Goal: Obtain resource: Download file/media

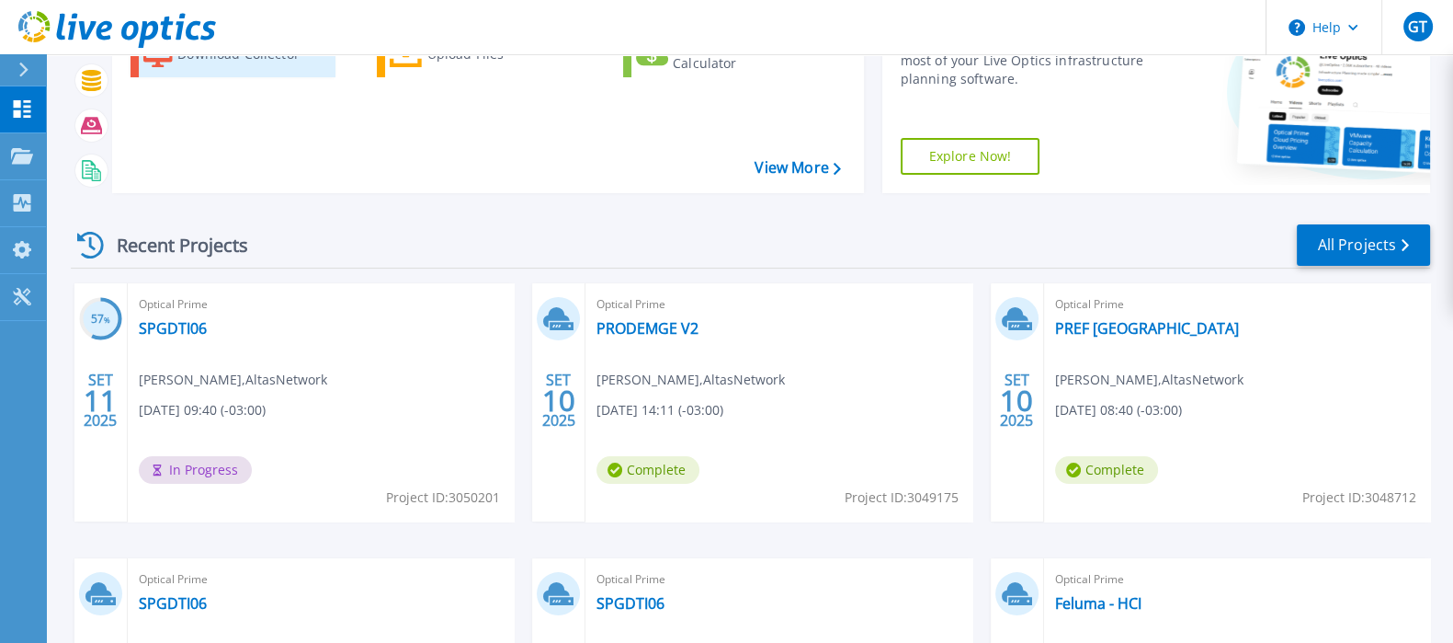
scroll to position [229, 0]
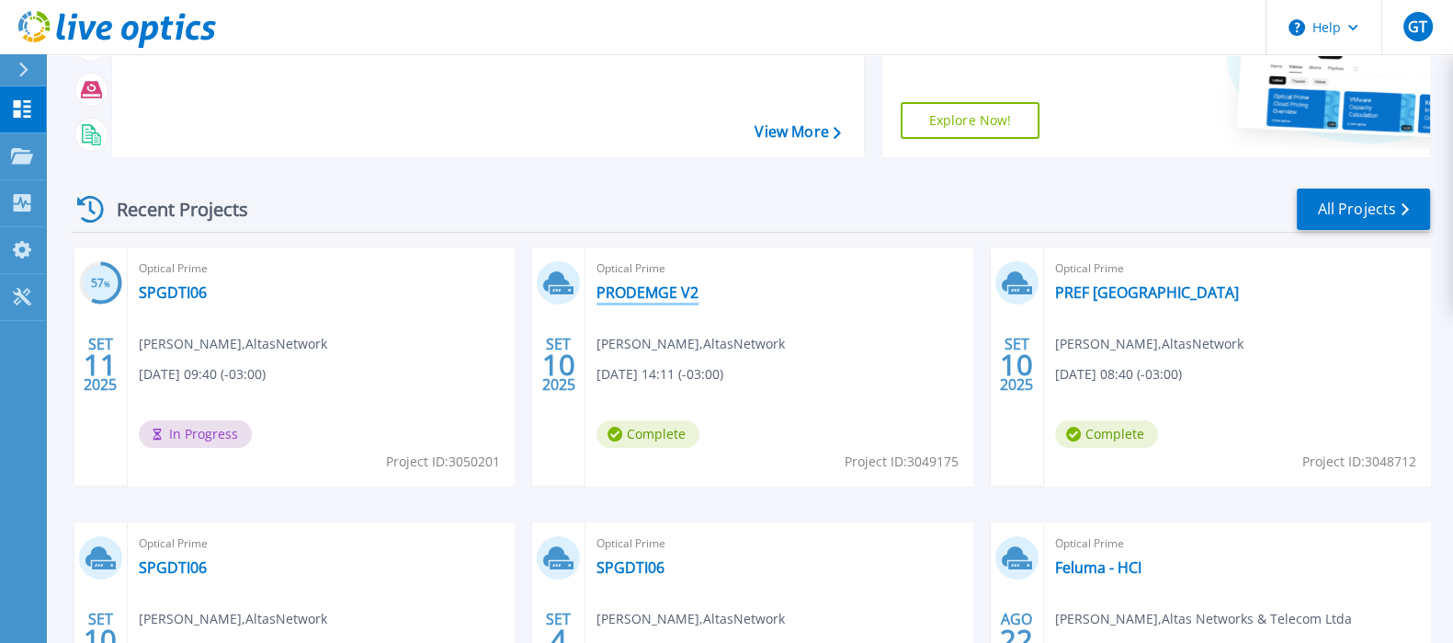
click at [670, 294] on link "PRODEMGE V2" at bounding box center [648, 292] width 102 height 18
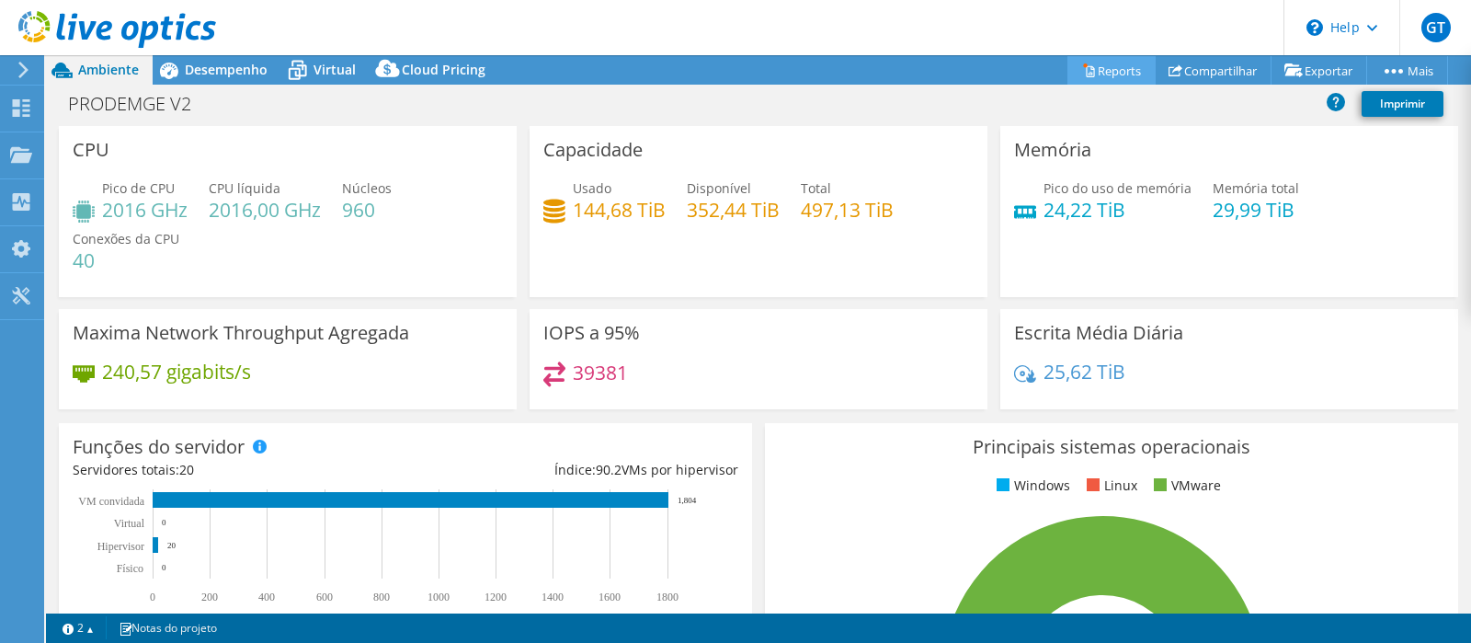
click at [1095, 71] on link "Reports" at bounding box center [1111, 70] width 88 height 28
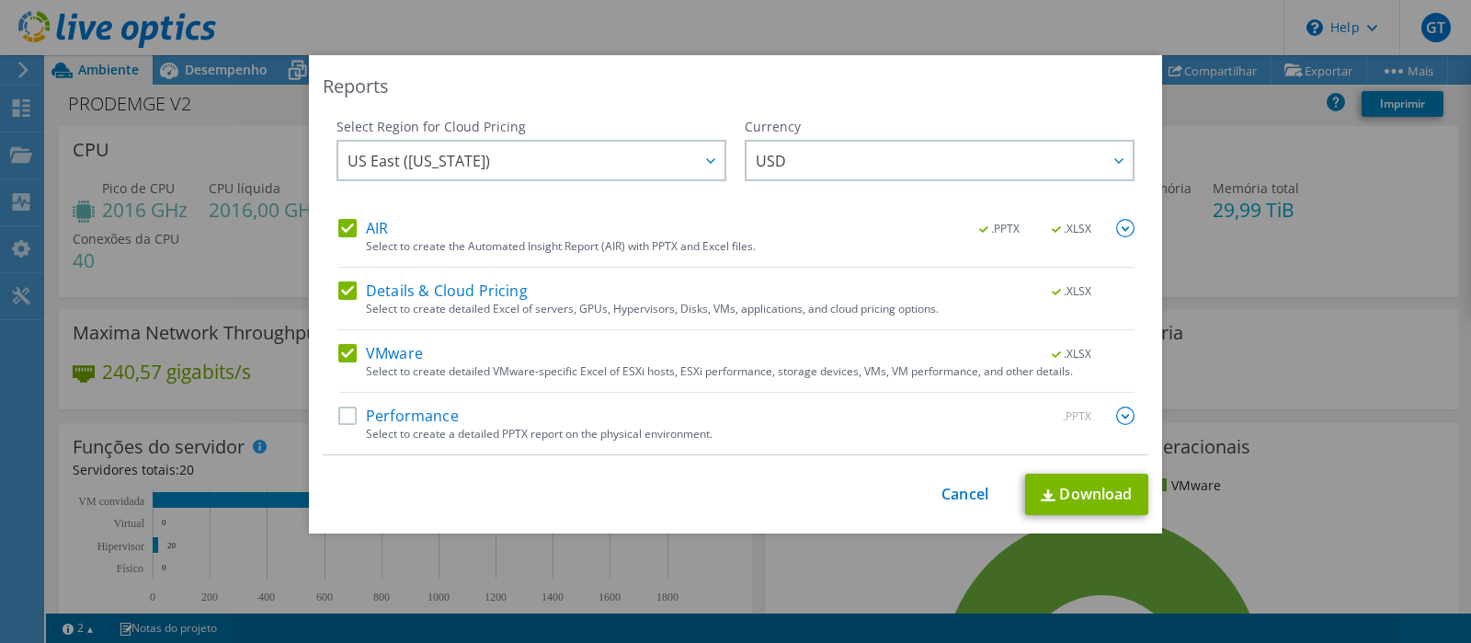
click at [338, 417] on label "Performance" at bounding box center [398, 415] width 120 height 18
click at [0, 0] on input "Performance" at bounding box center [0, 0] width 0 height 0
click at [1067, 494] on link "Download" at bounding box center [1086, 493] width 123 height 41
click at [951, 486] on link "Cancel" at bounding box center [964, 493] width 47 height 17
